Goal: Information Seeking & Learning: Compare options

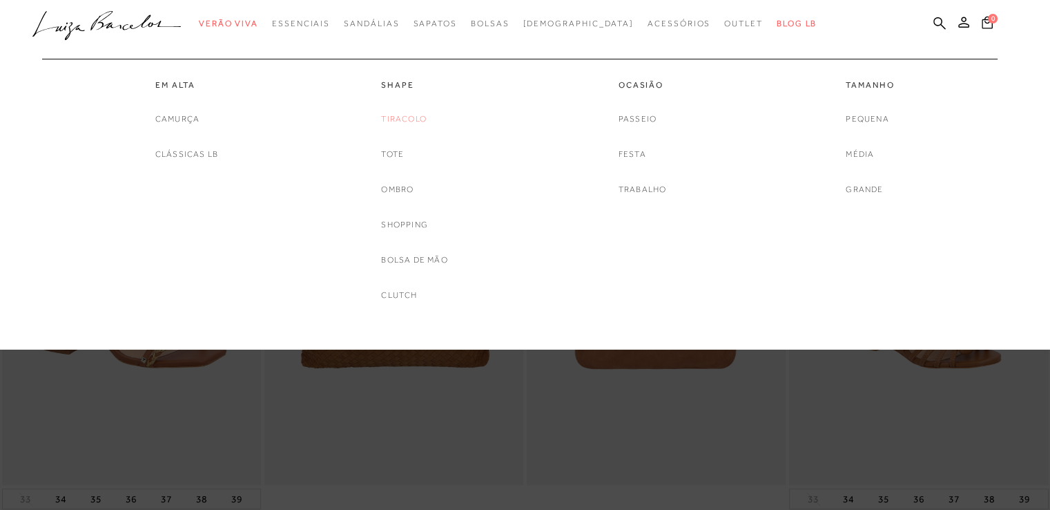
click at [401, 114] on link "Tiracolo" at bounding box center [404, 119] width 46 height 15
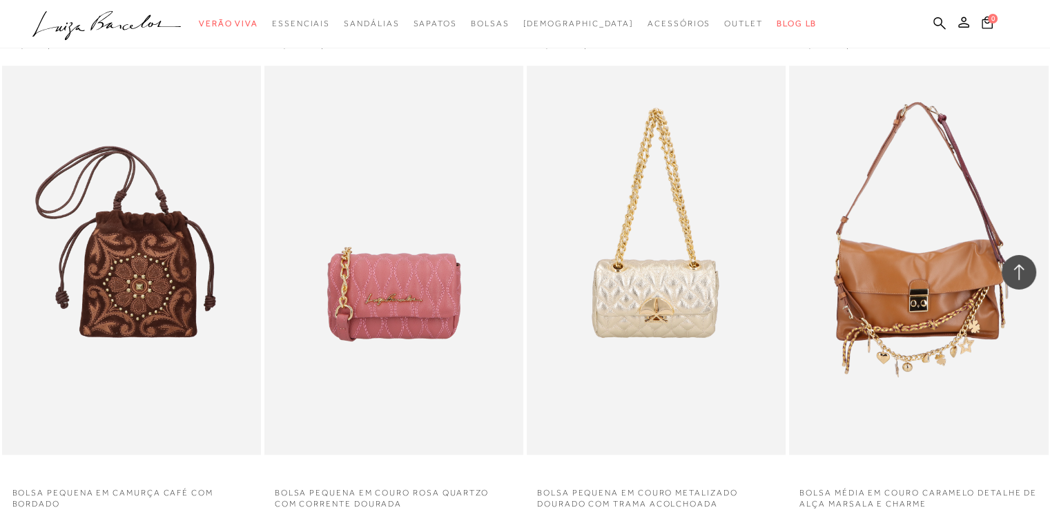
scroll to position [1105, 0]
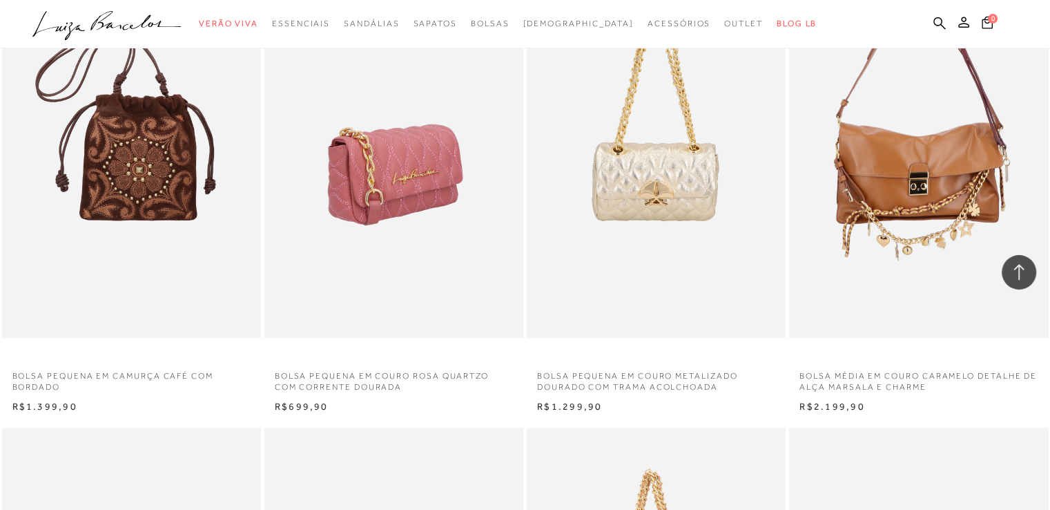
click at [354, 188] on img at bounding box center [395, 143] width 258 height 389
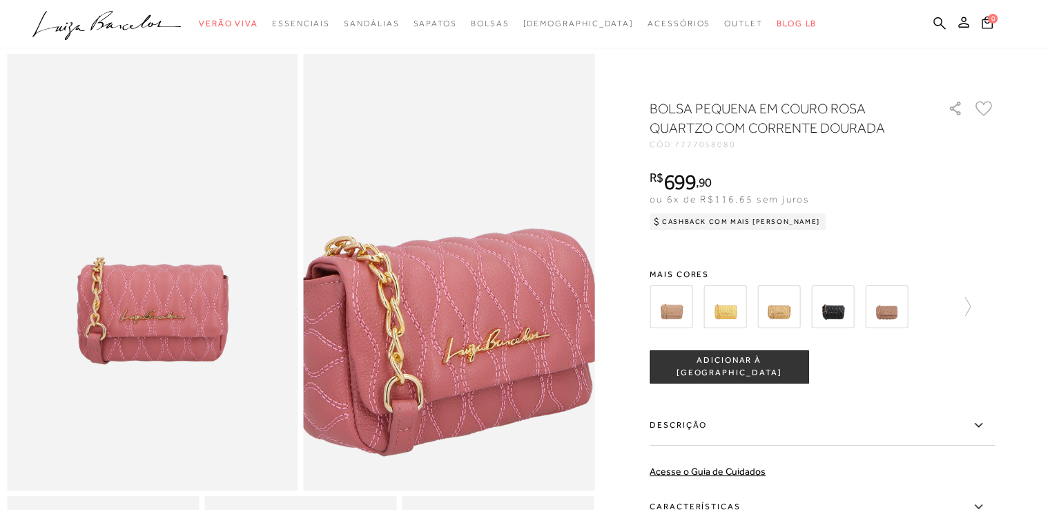
scroll to position [69, 0]
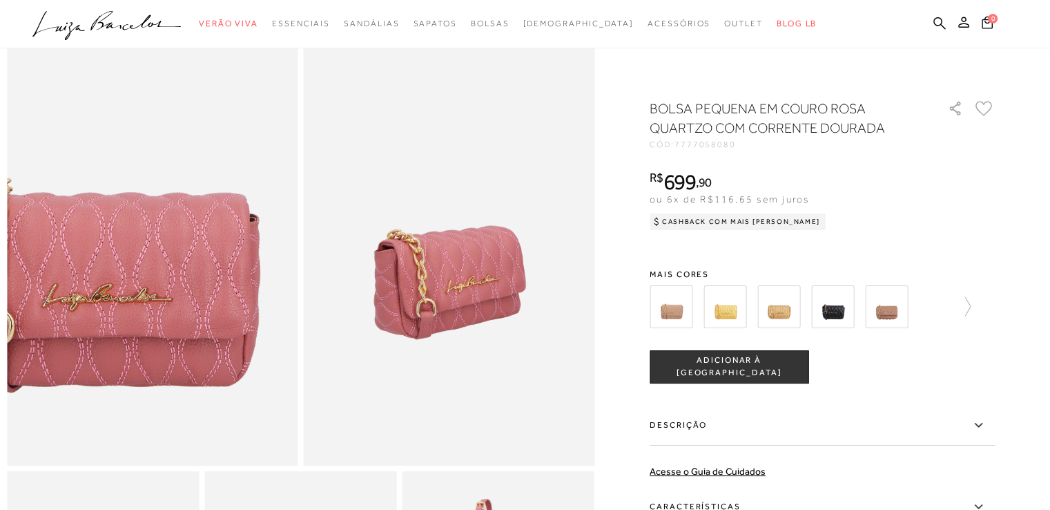
click at [196, 291] on img at bounding box center [107, 208] width 582 height 873
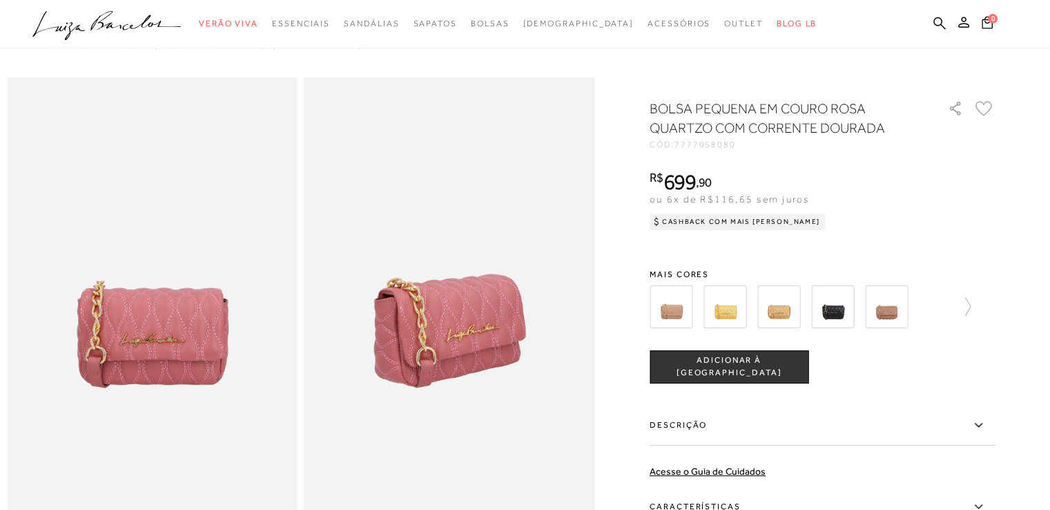
scroll to position [0, 0]
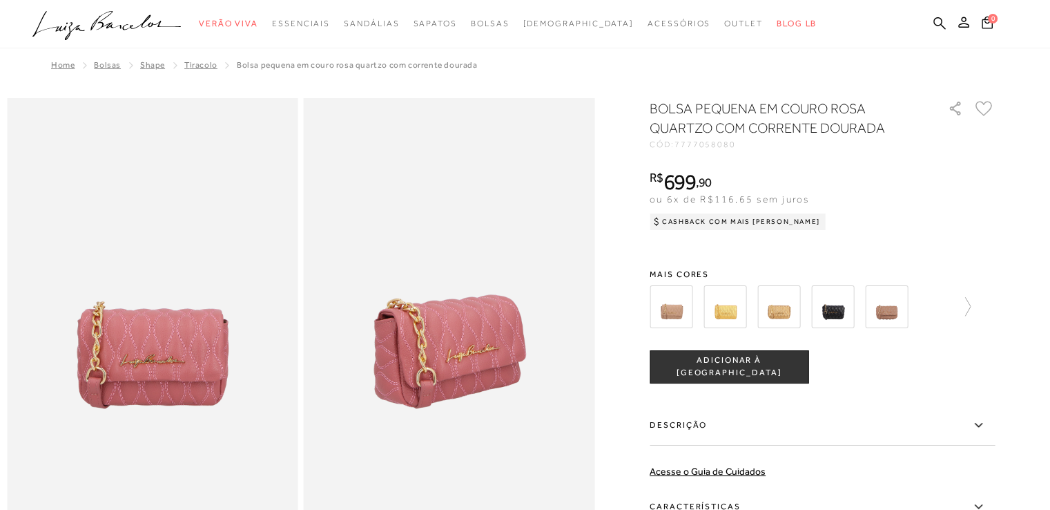
click at [908, 316] on img at bounding box center [886, 306] width 43 height 43
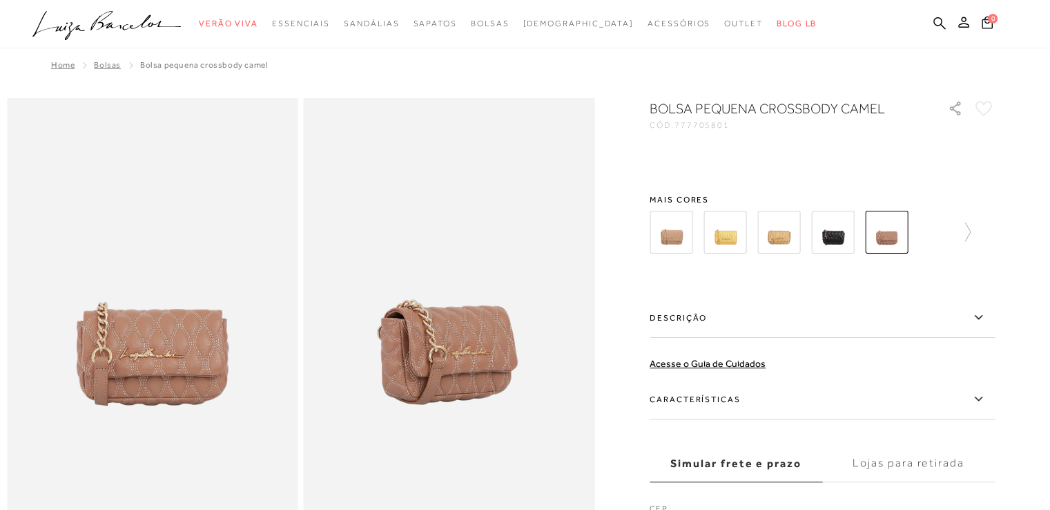
click at [969, 308] on div "Bolsa pequena crossbody camel CÓD: 777705801 × É necessário selecionar um taman…" at bounding box center [822, 326] width 345 height 454
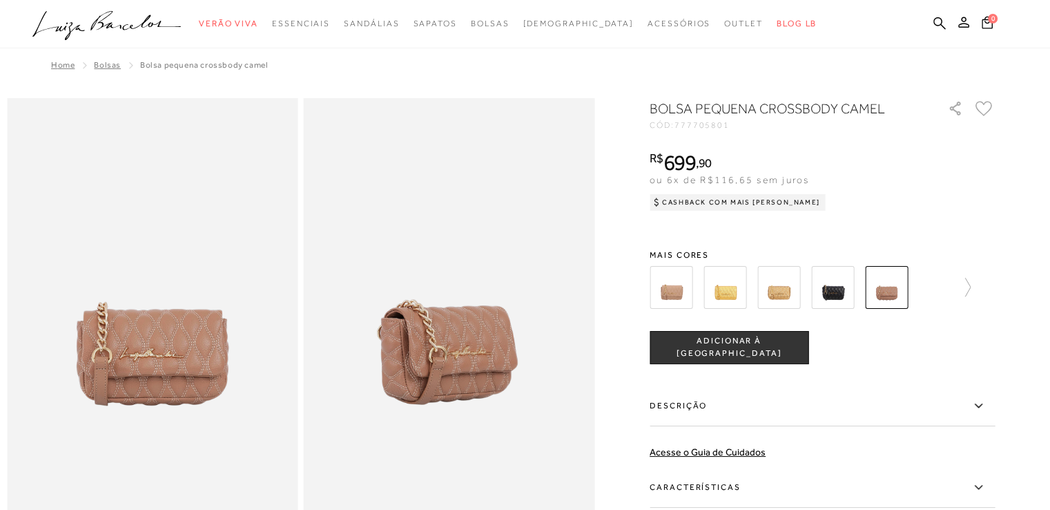
click at [976, 293] on div at bounding box center [822, 287] width 345 height 51
click at [967, 283] on icon at bounding box center [960, 287] width 19 height 19
click at [992, 280] on icon at bounding box center [985, 287] width 19 height 19
click at [916, 288] on img at bounding box center [910, 287] width 43 height 43
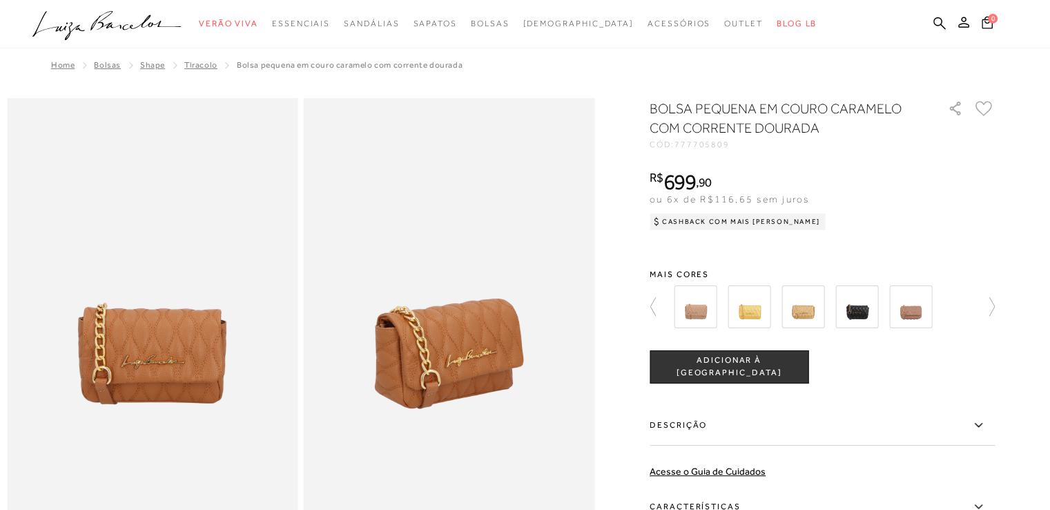
scroll to position [207, 0]
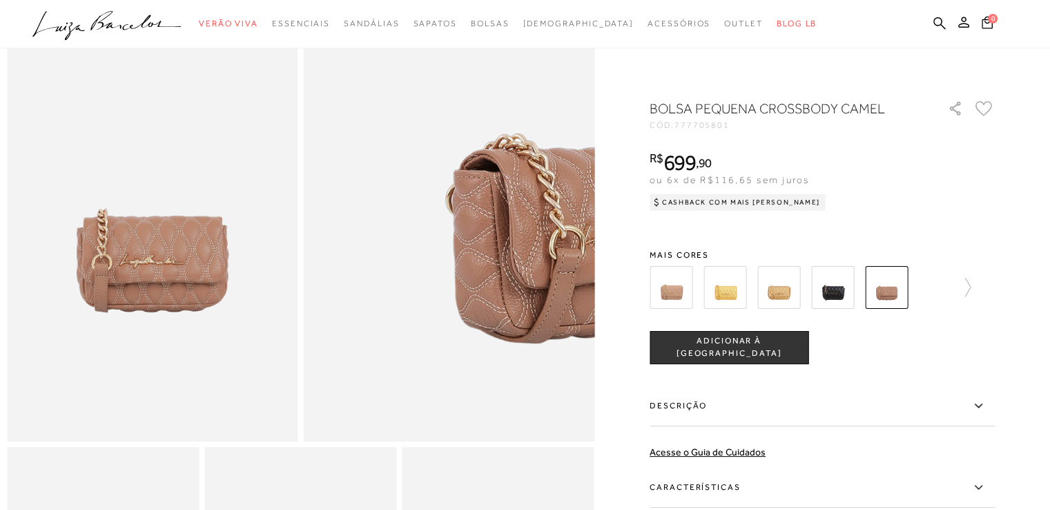
scroll to position [207, 0]
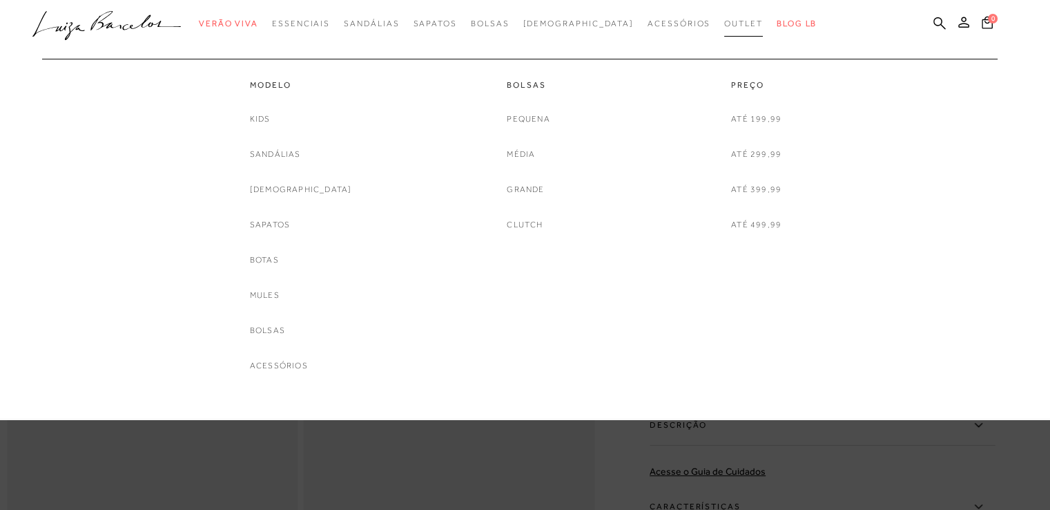
click at [724, 26] on span "Outlet" at bounding box center [743, 24] width 39 height 10
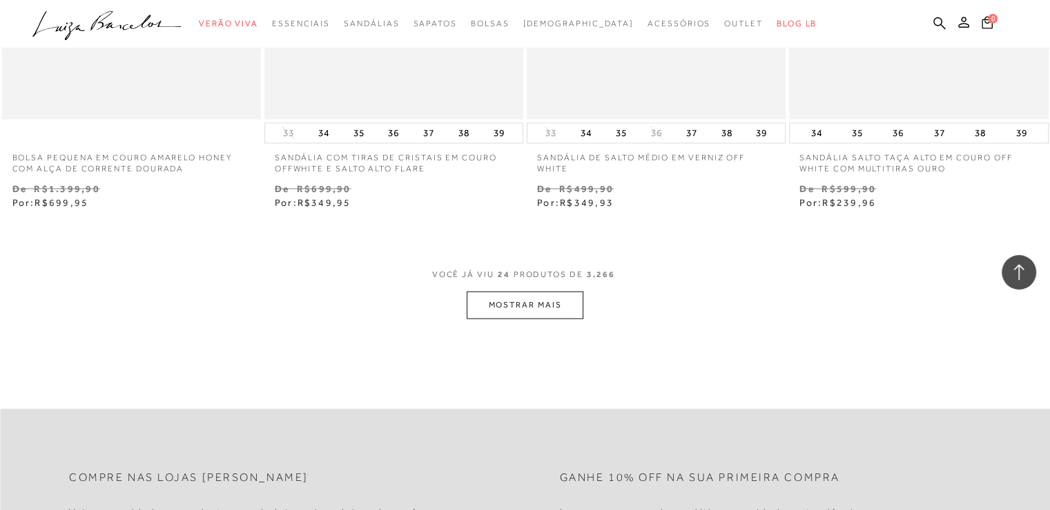
scroll to position [2900, 0]
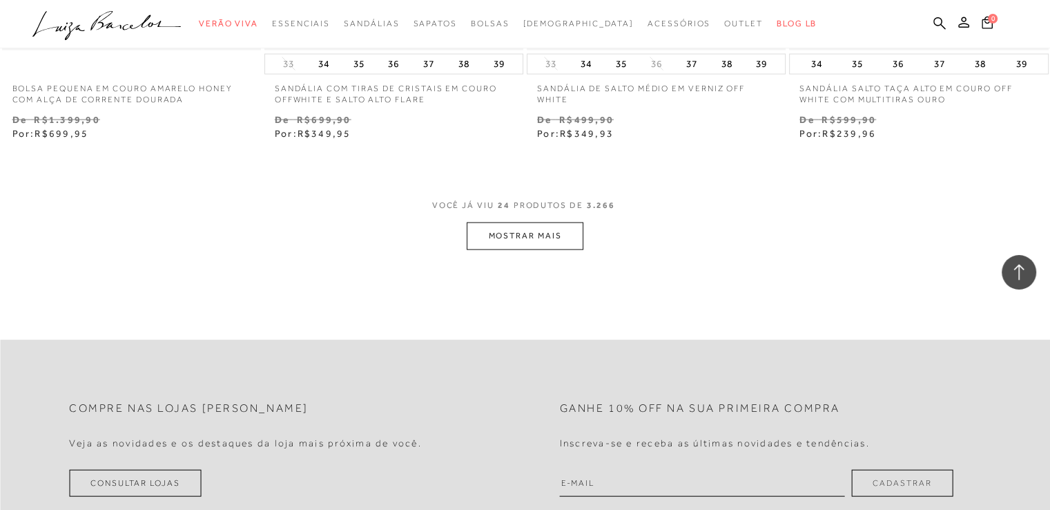
click at [483, 238] on button "MOSTRAR MAIS" at bounding box center [525, 235] width 116 height 27
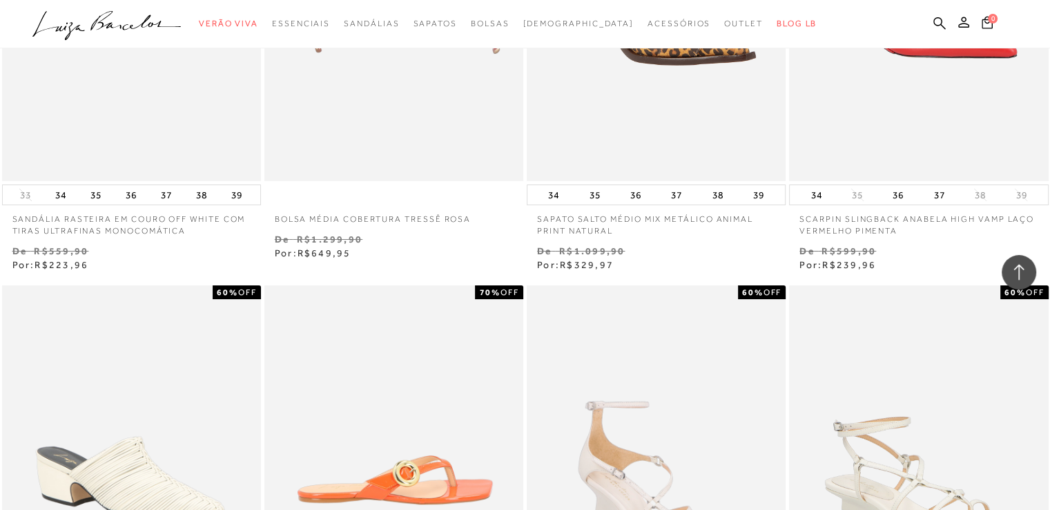
scroll to position [5041, 0]
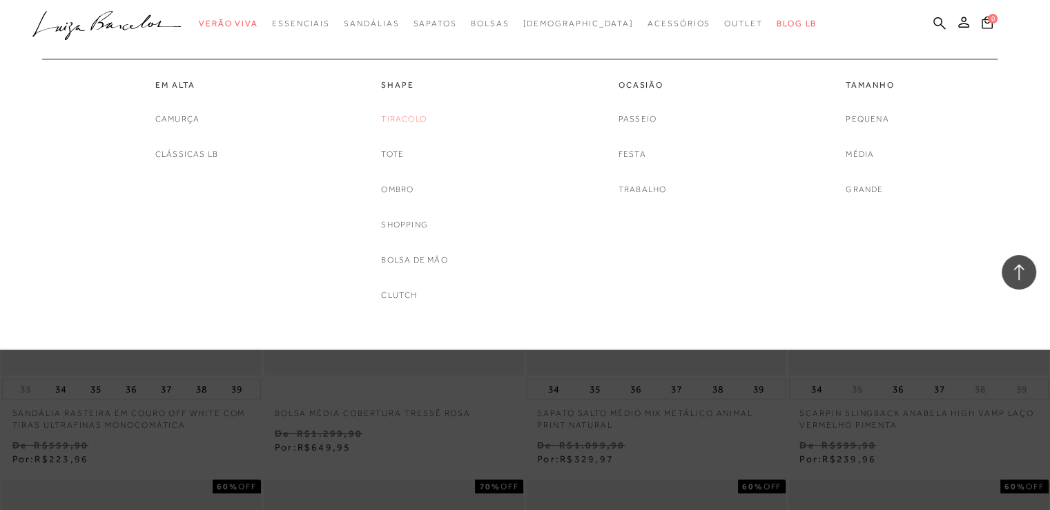
click at [403, 121] on link "Tiracolo" at bounding box center [404, 119] width 46 height 15
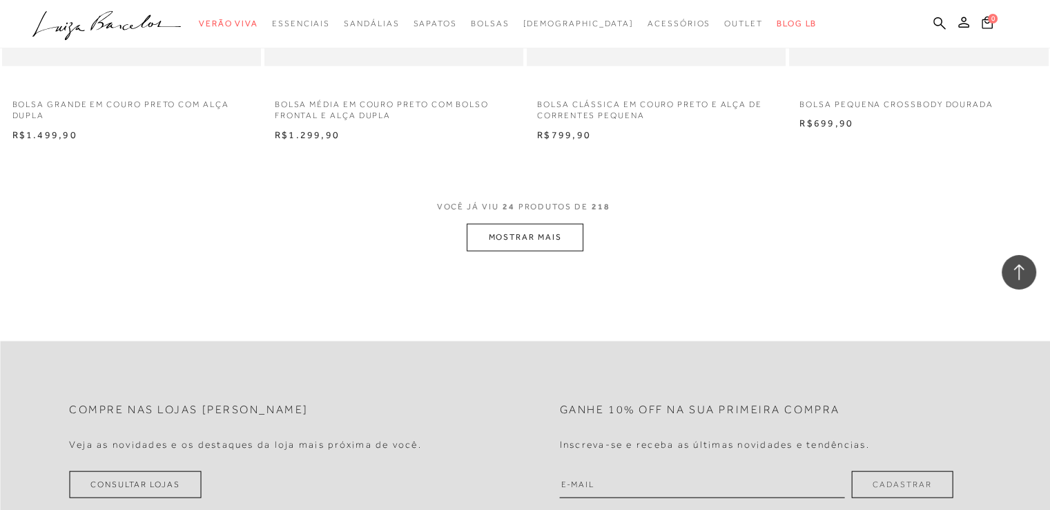
scroll to position [2831, 0]
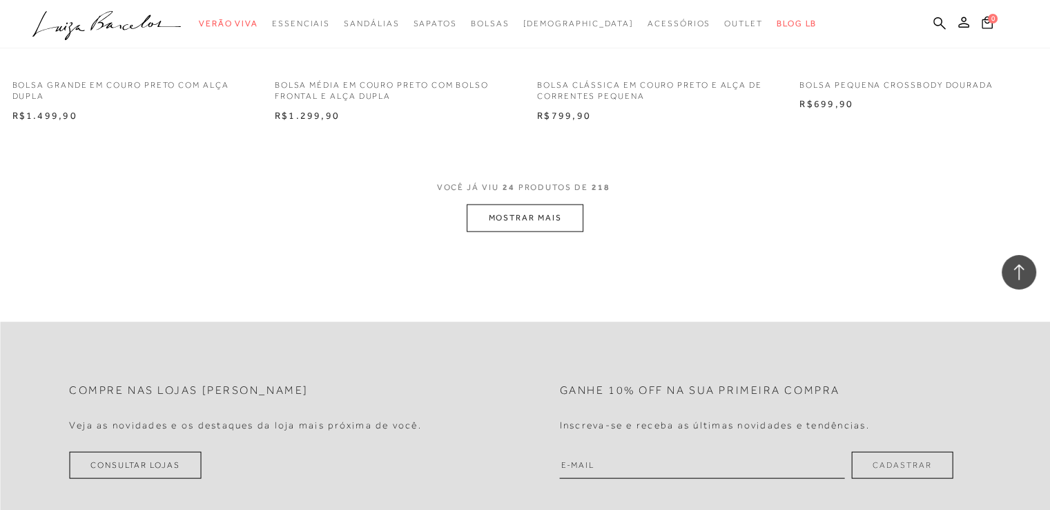
click at [570, 223] on button "MOSTRAR MAIS" at bounding box center [525, 217] width 116 height 27
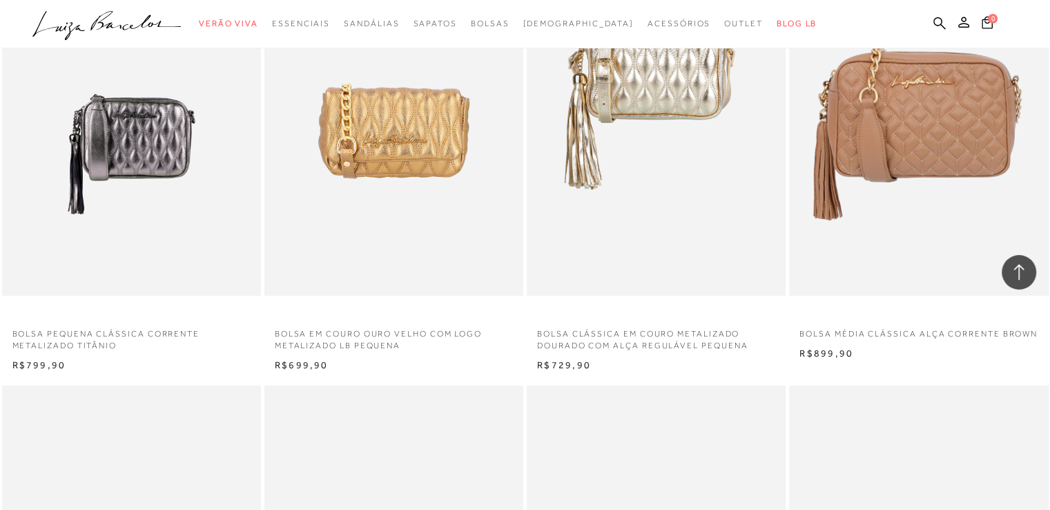
scroll to position [4488, 0]
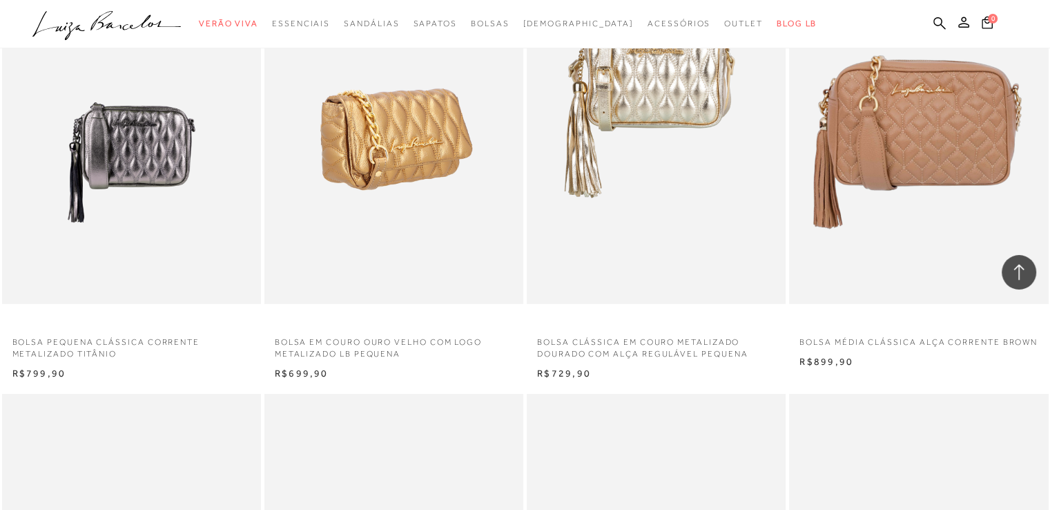
click at [387, 226] on img at bounding box center [395, 109] width 258 height 389
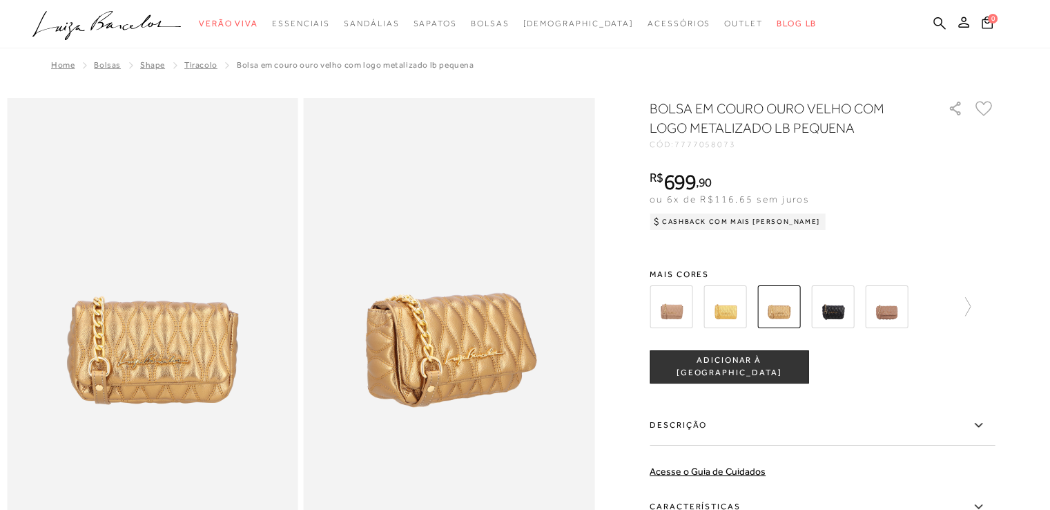
click at [876, 305] on img at bounding box center [886, 306] width 43 height 43
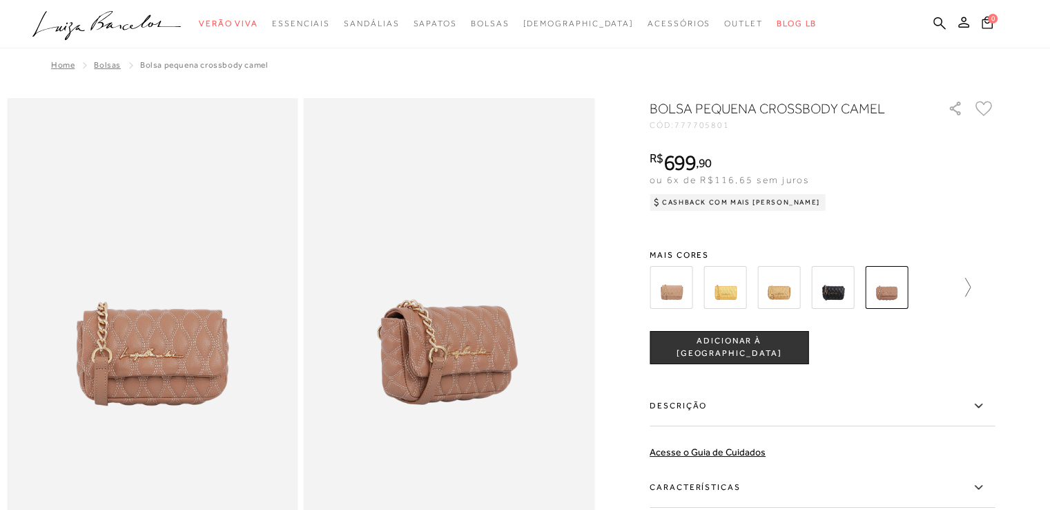
click at [968, 276] on link at bounding box center [960, 287] width 19 height 51
click at [967, 275] on div at bounding box center [818, 287] width 297 height 51
click at [1001, 289] on div at bounding box center [525, 463] width 1036 height 731
click at [992, 284] on icon at bounding box center [985, 287] width 19 height 19
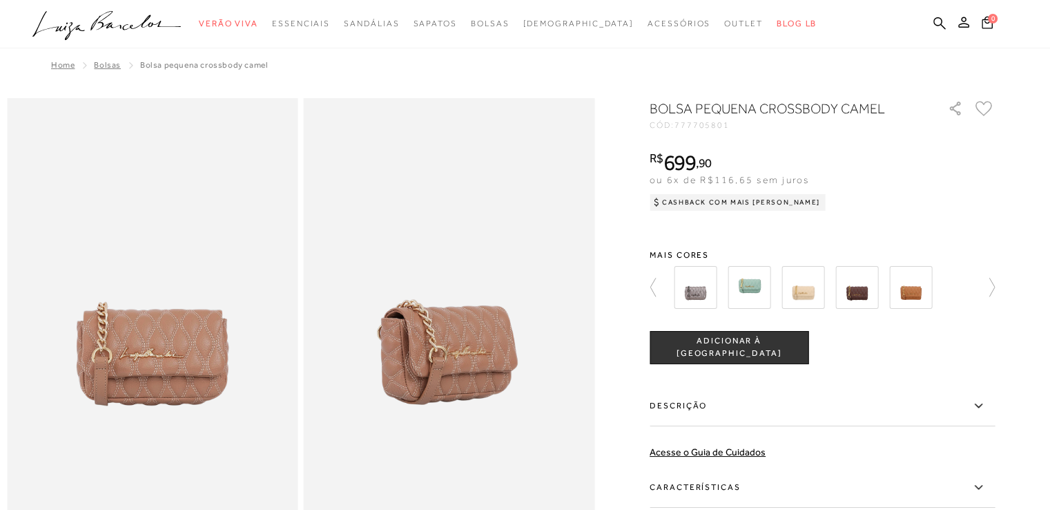
click at [926, 293] on img at bounding box center [910, 287] width 43 height 43
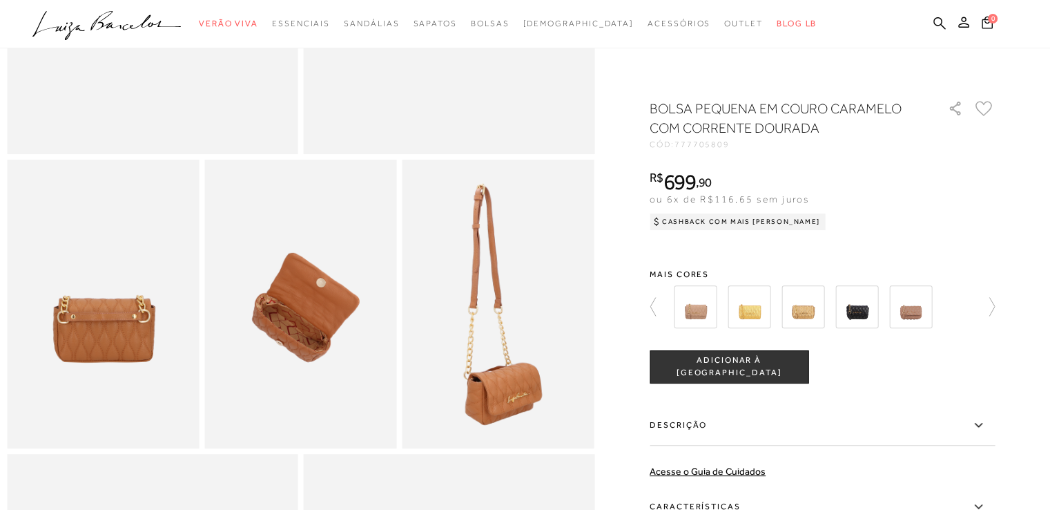
scroll to position [483, 0]
